Goal: Information Seeking & Learning: Learn about a topic

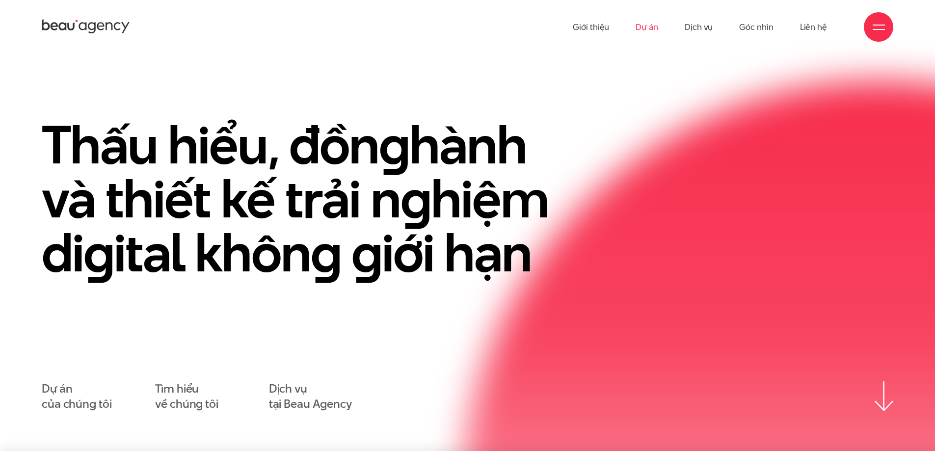
click at [651, 27] on link "Dự án" at bounding box center [647, 27] width 23 height 54
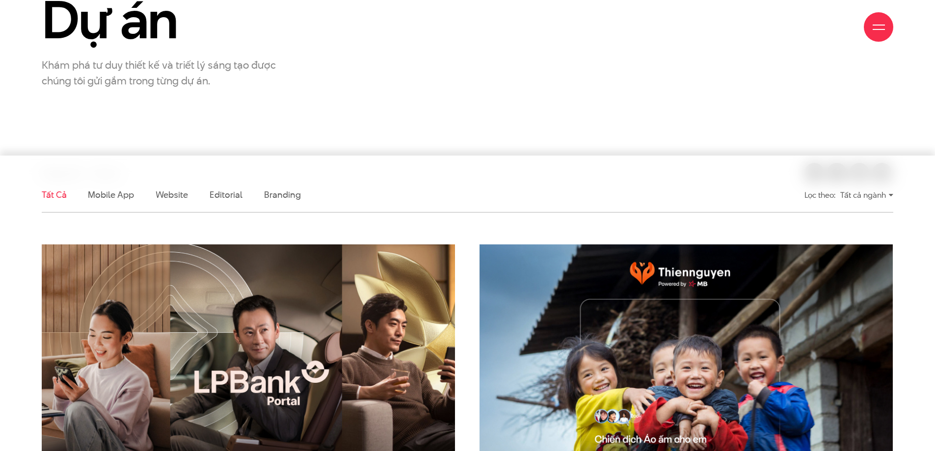
scroll to position [196, 0]
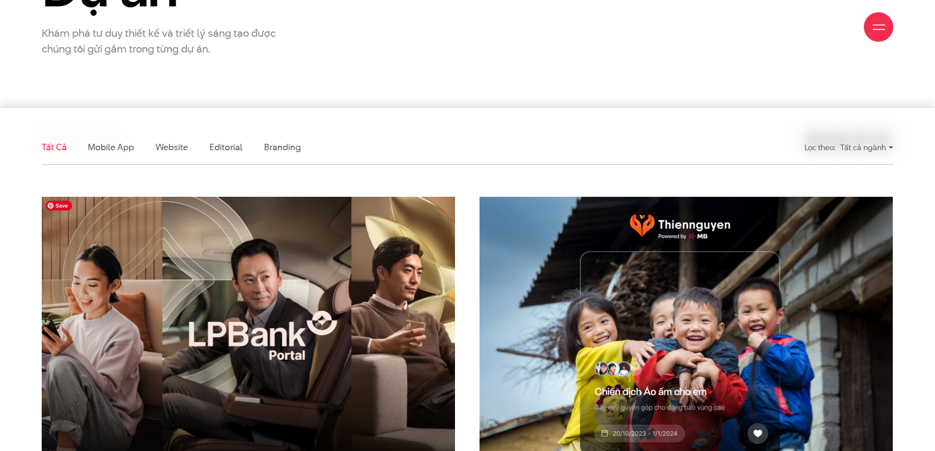
click at [261, 260] on img at bounding box center [248, 335] width 454 height 305
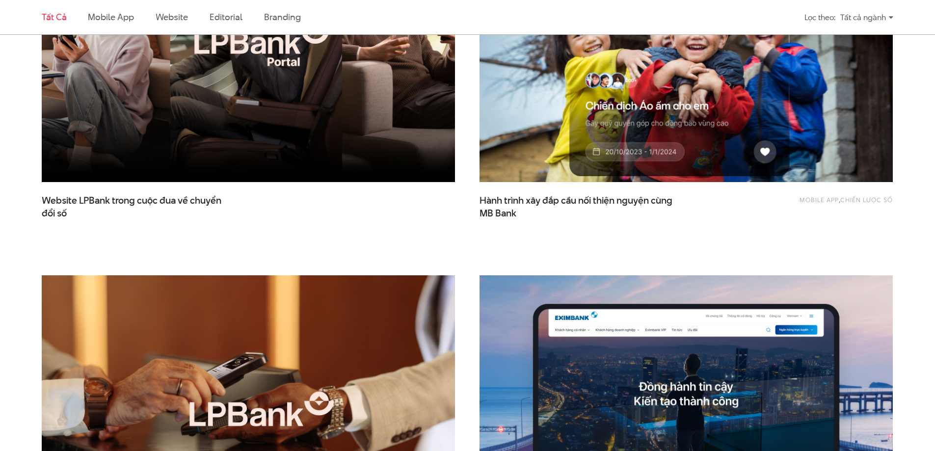
scroll to position [540, 0]
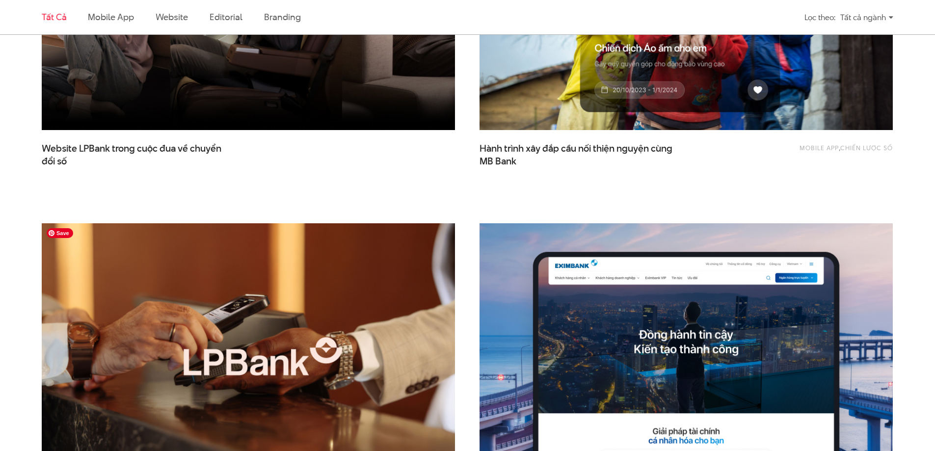
click at [307, 297] on img at bounding box center [248, 362] width 454 height 305
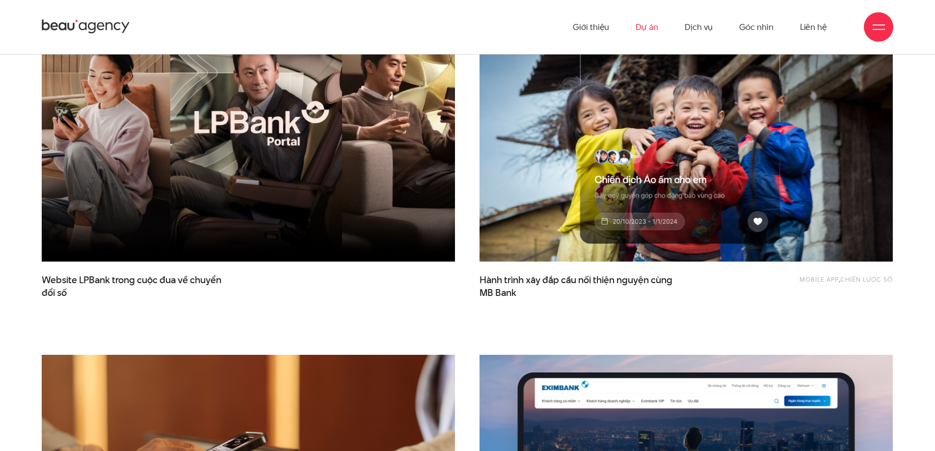
scroll to position [294, 0]
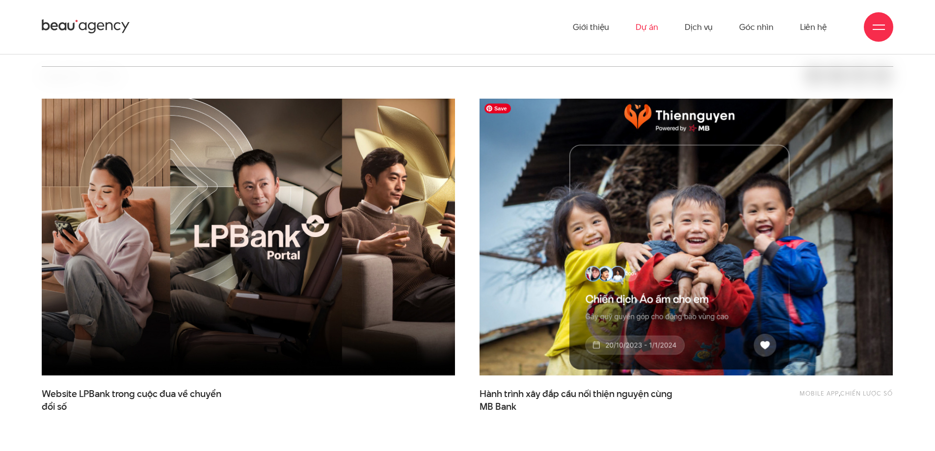
click at [588, 257] on img at bounding box center [686, 237] width 454 height 305
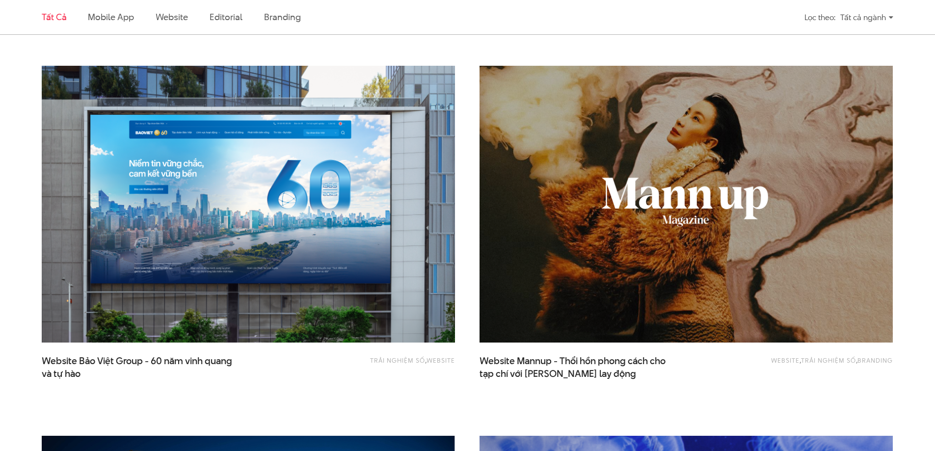
scroll to position [1084, 0]
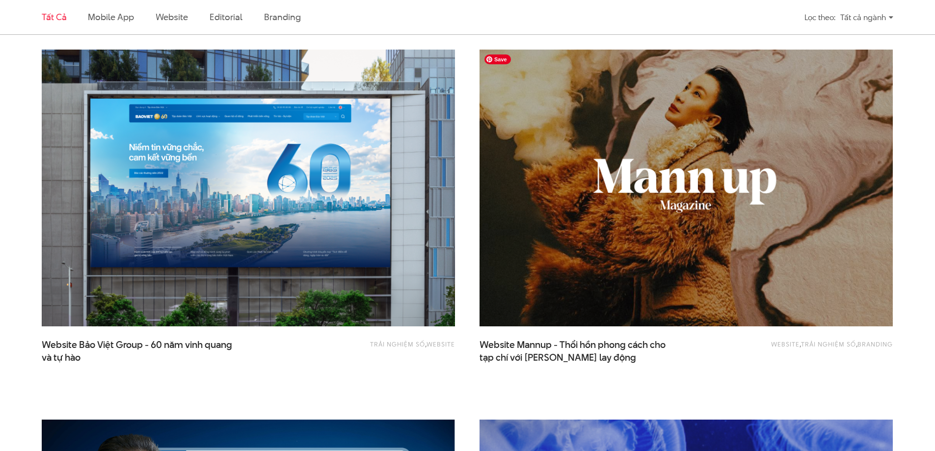
click at [647, 231] on img at bounding box center [686, 188] width 454 height 305
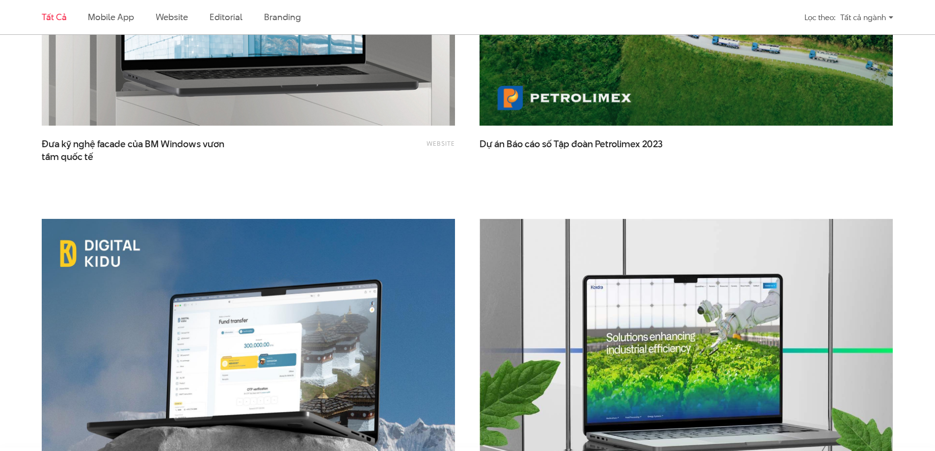
scroll to position [2114, 0]
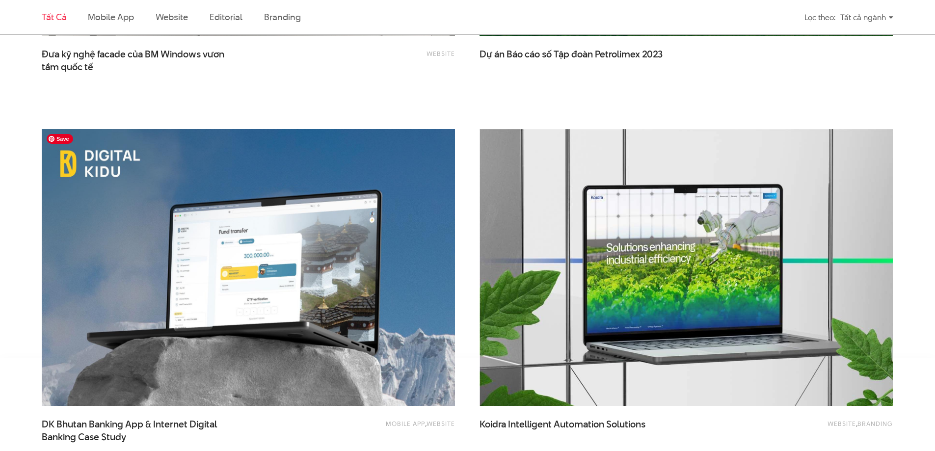
click at [319, 245] on img at bounding box center [248, 267] width 413 height 277
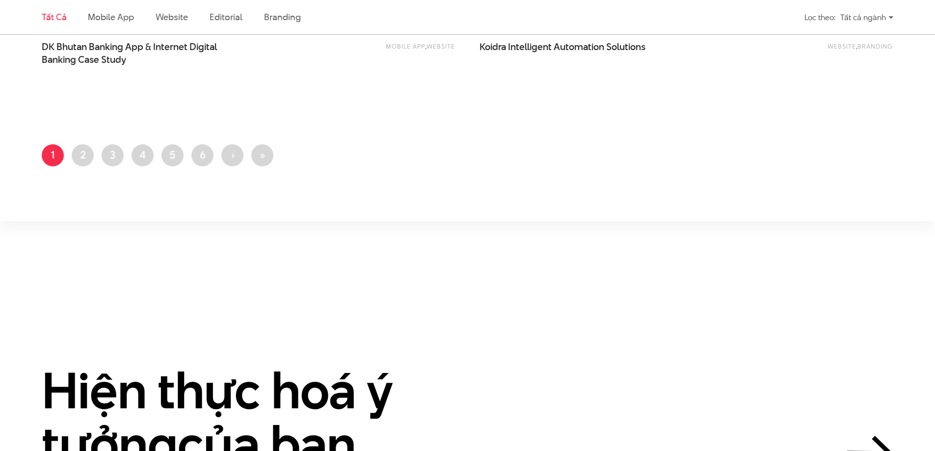
scroll to position [2509, 0]
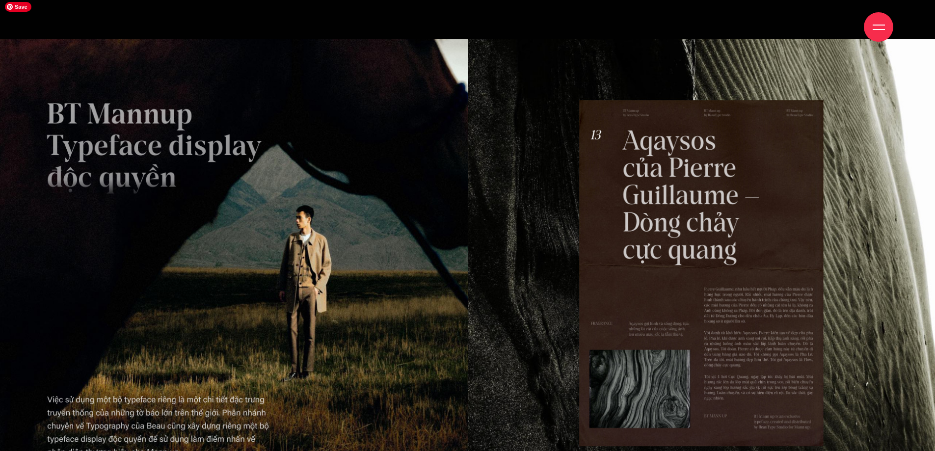
scroll to position [6439, 0]
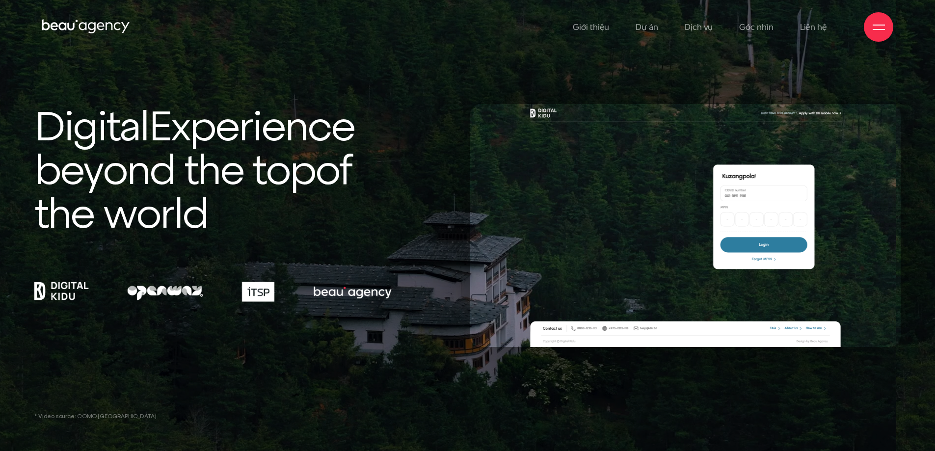
click at [325, 345] on div "Digital Experience beyond the top of the world" at bounding box center [212, 225] width 363 height 243
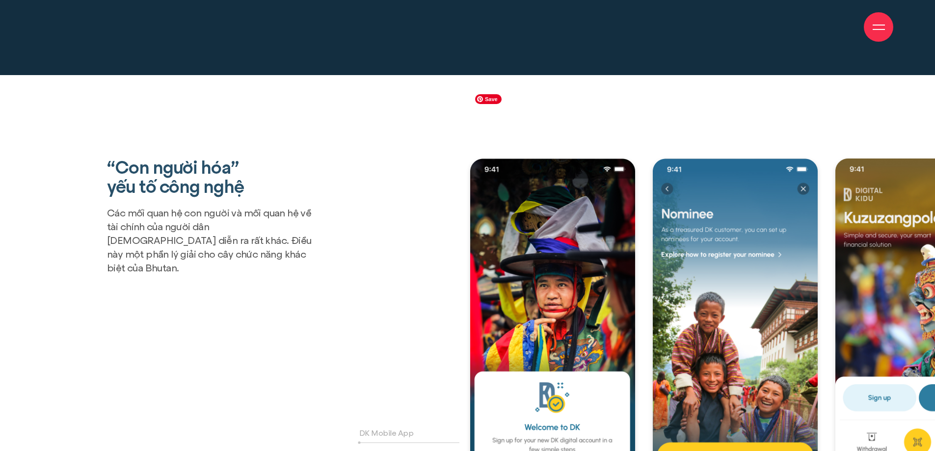
scroll to position [2173, 0]
